Goal: Browse casually

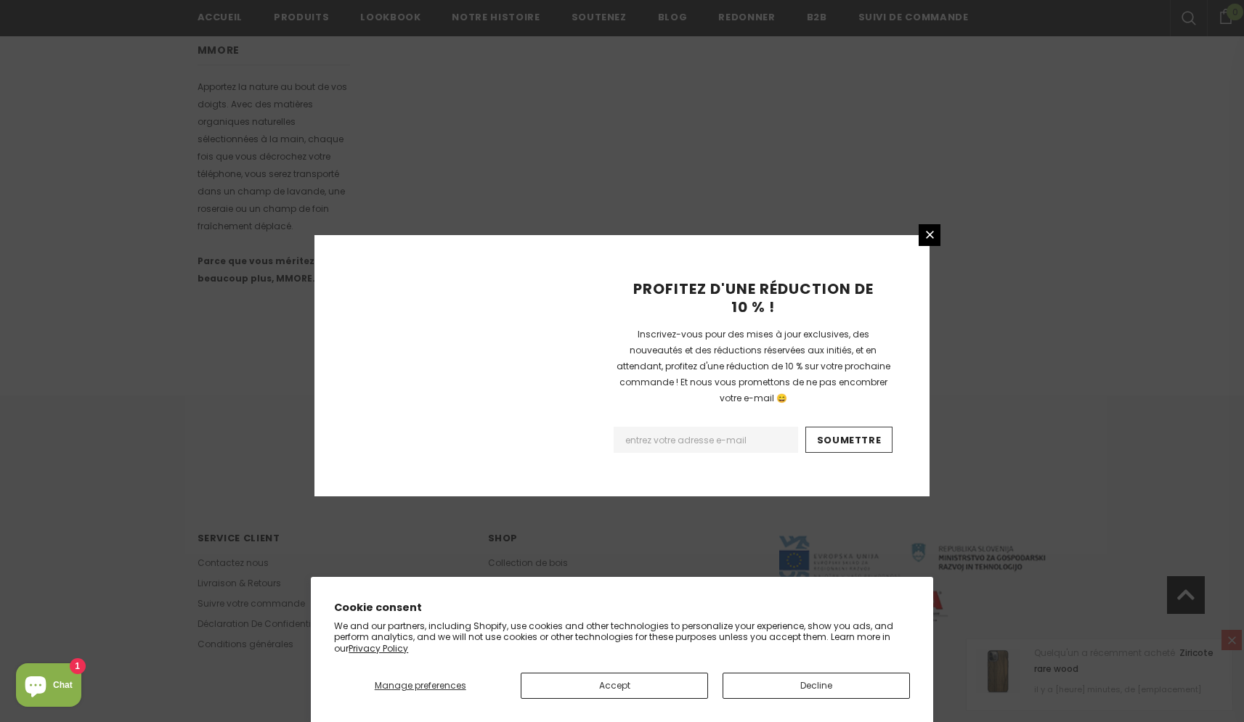
scroll to position [801, 0]
